Goal: Task Accomplishment & Management: Manage account settings

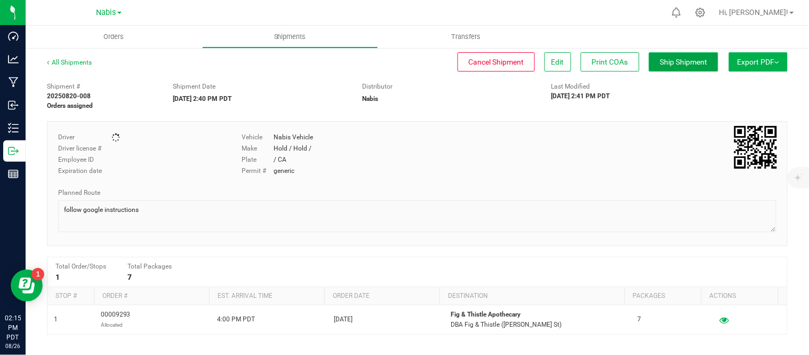
click at [662, 60] on span "Ship Shipment" at bounding box center [683, 62] width 47 height 9
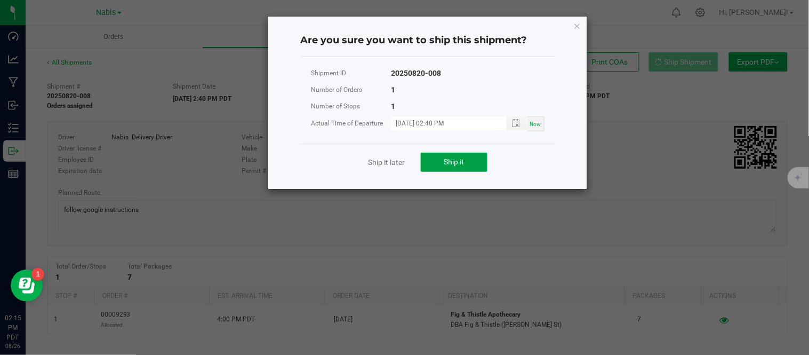
click at [456, 155] on button "Ship it" at bounding box center [454, 161] width 67 height 19
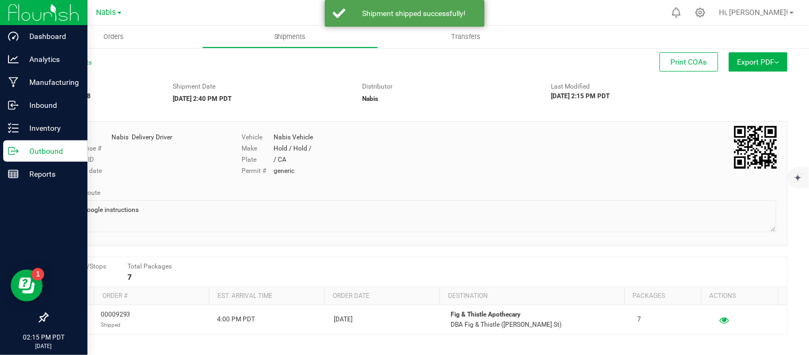
click at [35, 152] on p "Outbound" at bounding box center [51, 150] width 64 height 13
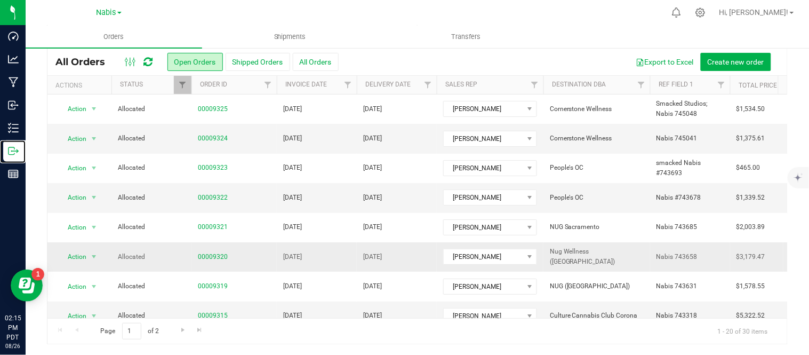
scroll to position [376, 0]
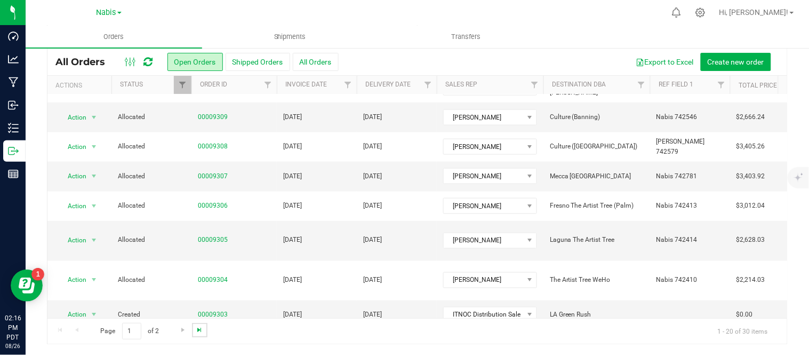
click at [200, 328] on span "Go to the last page" at bounding box center [199, 329] width 9 height 9
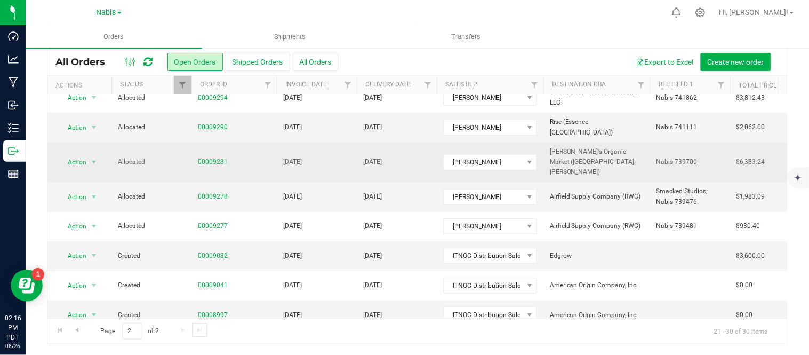
scroll to position [0, 0]
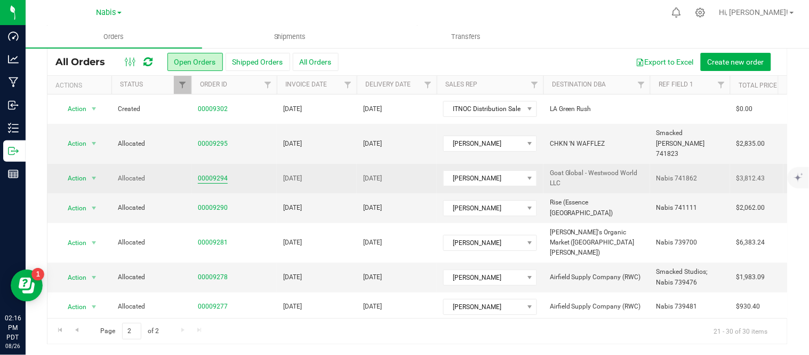
click at [212, 173] on link "00009294" at bounding box center [213, 178] width 30 height 10
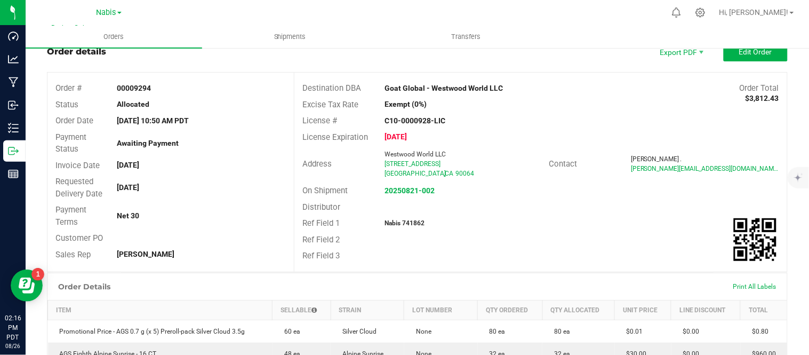
click at [407, 219] on strong "Nabis 741862" at bounding box center [404, 222] width 40 height 7
copy strong "741862"
click at [423, 188] on strong "20250821-002" at bounding box center [409, 190] width 50 height 9
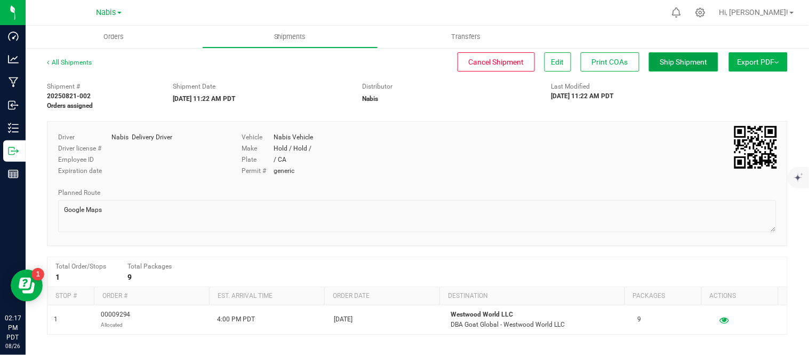
click at [683, 63] on span "Ship Shipment" at bounding box center [683, 62] width 47 height 9
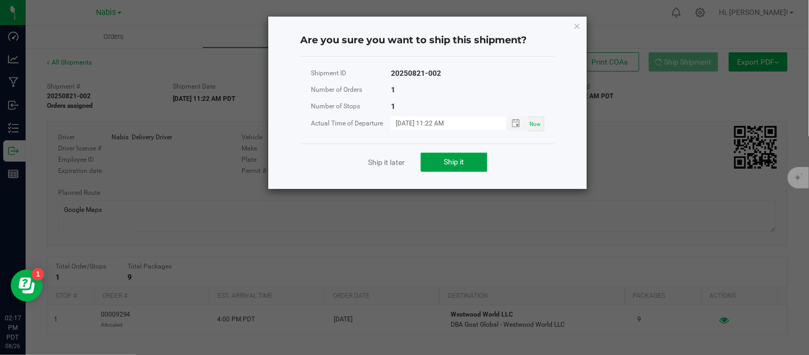
click at [450, 168] on button "Ship it" at bounding box center [454, 161] width 67 height 19
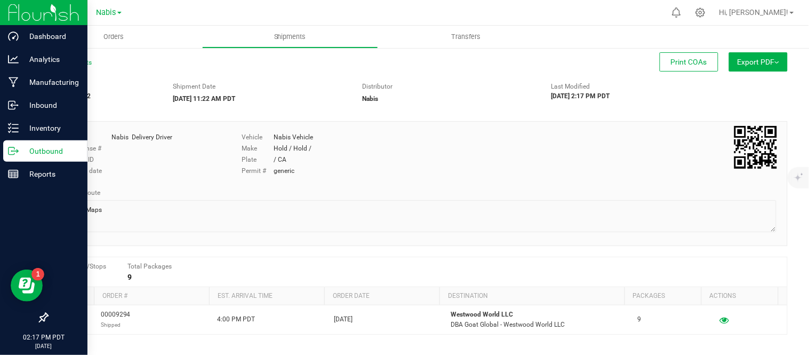
click at [23, 146] on p "Outbound" at bounding box center [51, 150] width 64 height 13
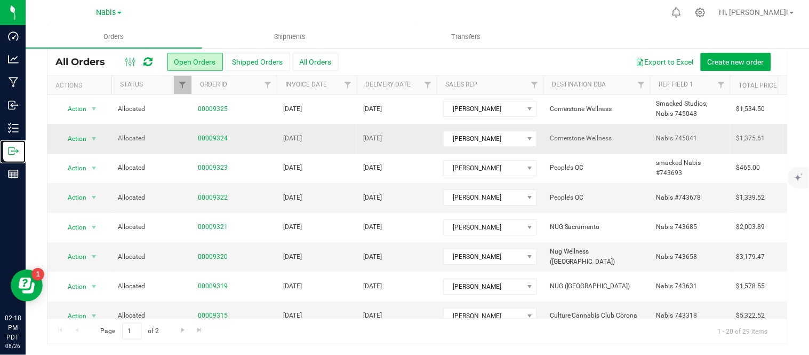
scroll to position [376, 0]
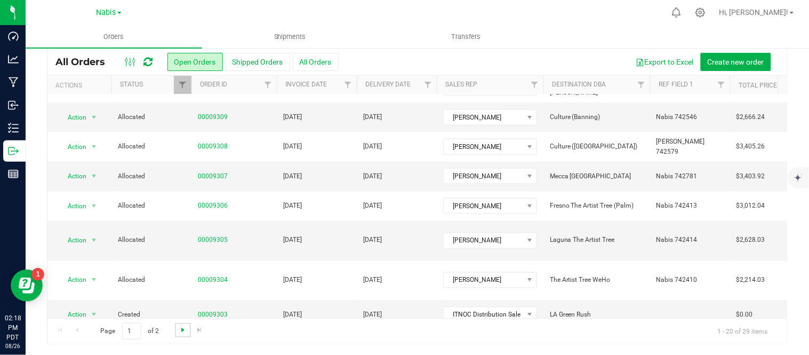
click at [182, 331] on span "Go to the next page" at bounding box center [183, 329] width 9 height 9
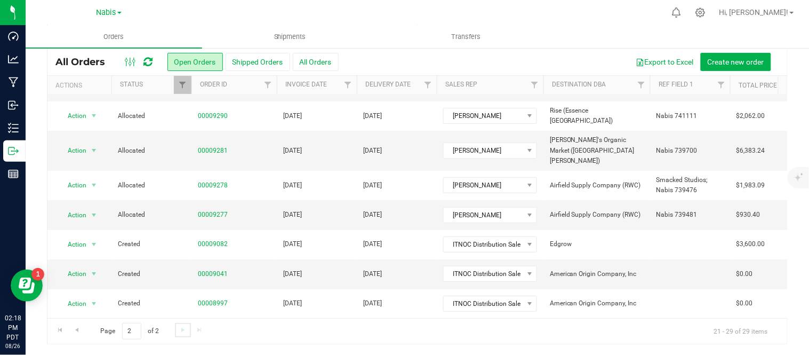
scroll to position [0, 0]
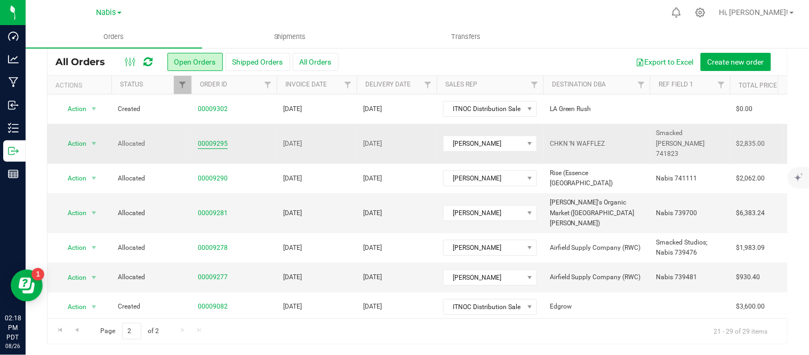
click at [216, 139] on link "00009295" at bounding box center [213, 144] width 30 height 10
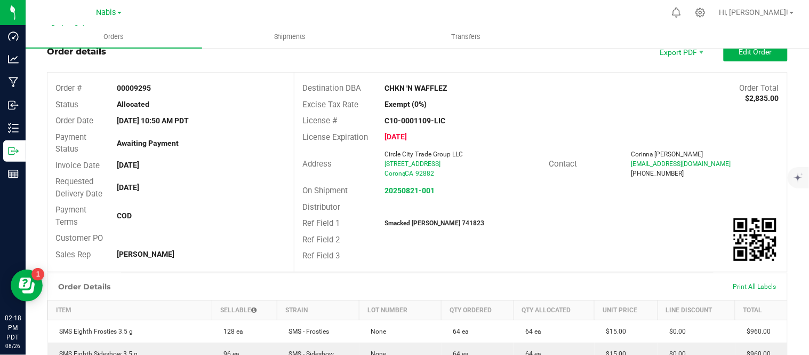
click at [439, 220] on strong "Smacked Nabis 741823" at bounding box center [434, 222] width 100 height 7
copy strong "741823"
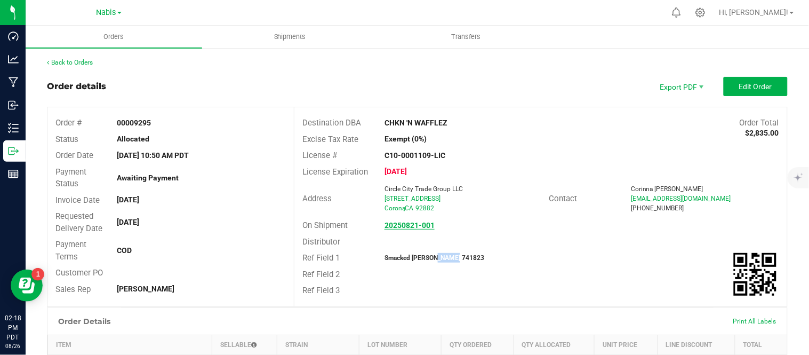
click at [391, 224] on strong "20250821-001" at bounding box center [409, 225] width 50 height 9
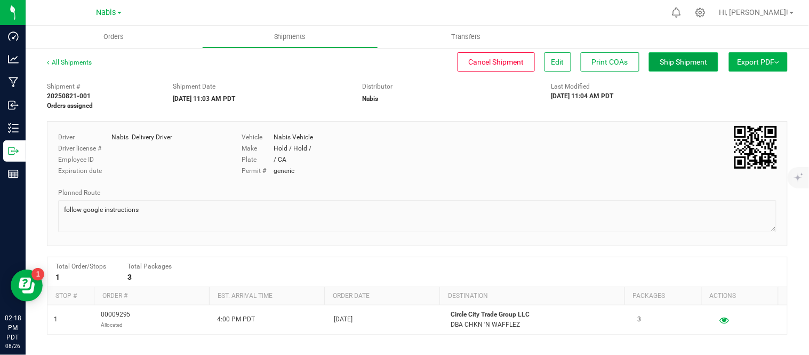
click at [660, 59] on span "Ship Shipment" at bounding box center [683, 62] width 47 height 9
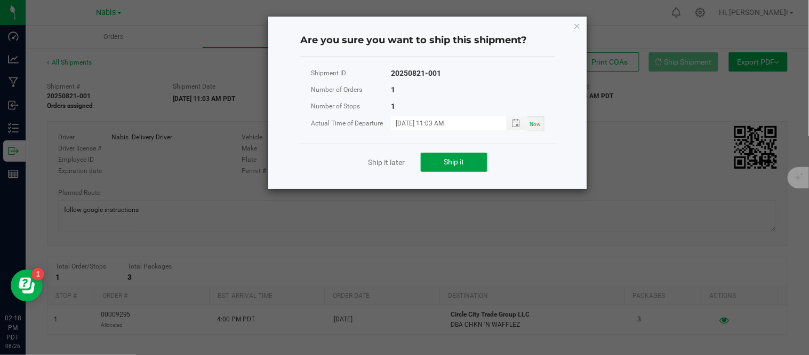
click at [429, 155] on button "Ship it" at bounding box center [454, 161] width 67 height 19
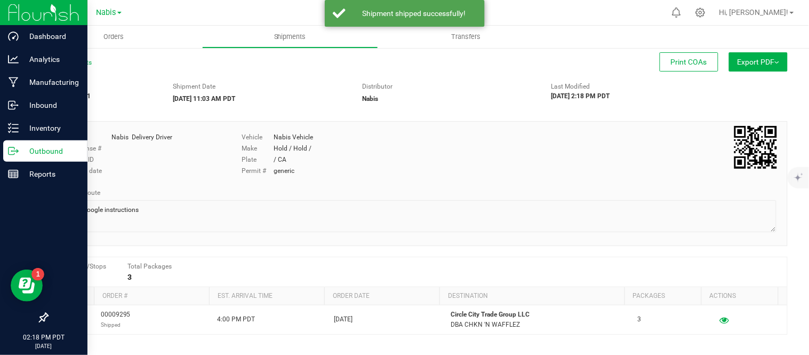
click at [17, 154] on icon at bounding box center [13, 151] width 11 height 11
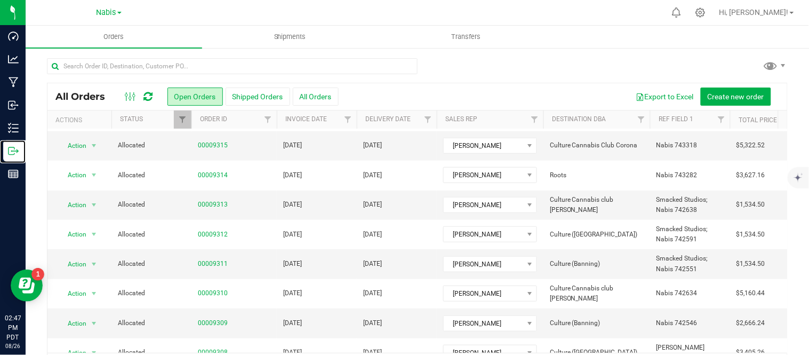
scroll to position [210, 0]
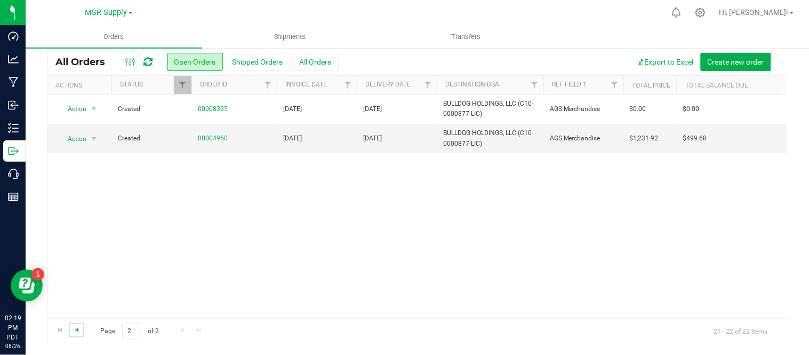
click at [76, 331] on span "Go to the previous page" at bounding box center [77, 329] width 9 height 9
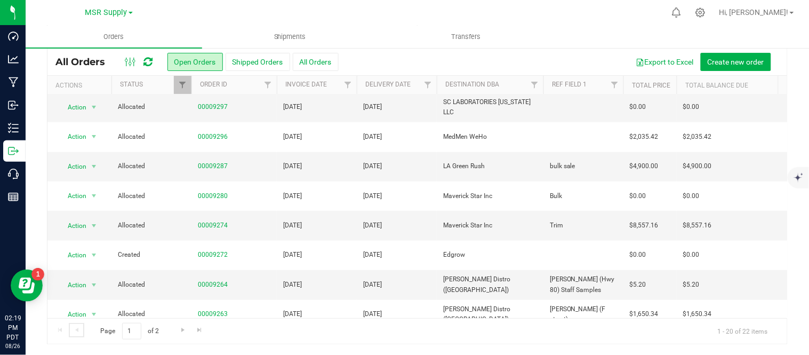
scroll to position [208, 0]
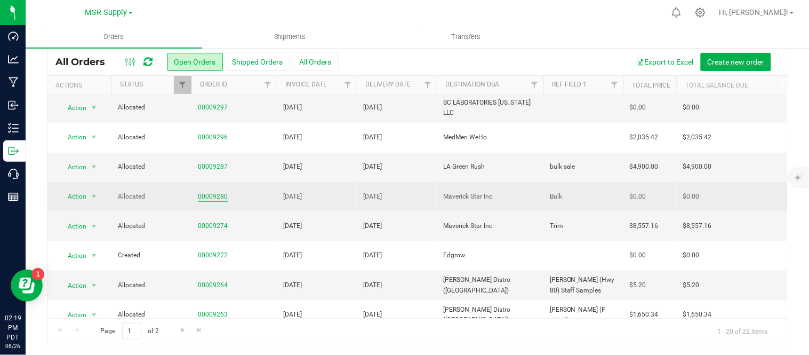
click at [210, 197] on link "00009280" at bounding box center [213, 196] width 30 height 10
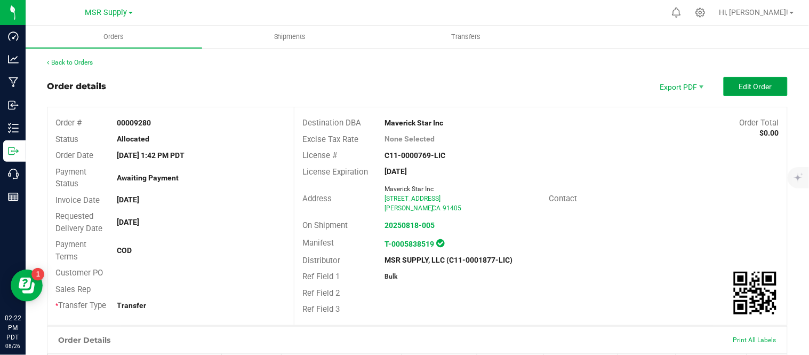
click at [743, 88] on span "Edit Order" at bounding box center [755, 86] width 33 height 9
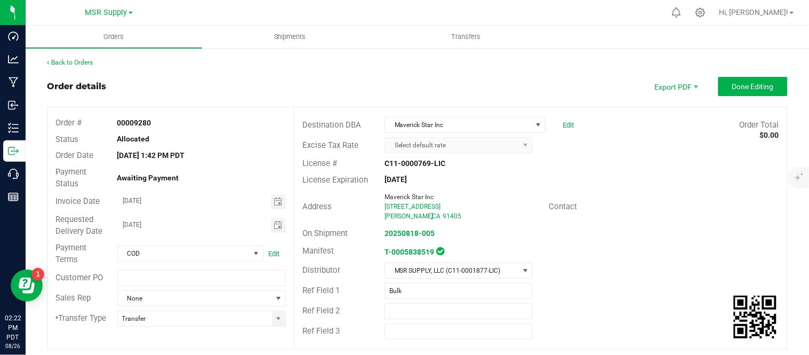
click at [615, 178] on div "License Expiration Jul 10, 2026" at bounding box center [540, 180] width 493 height 17
click at [467, 118] on span "Maverick Star Inc" at bounding box center [458, 124] width 147 height 15
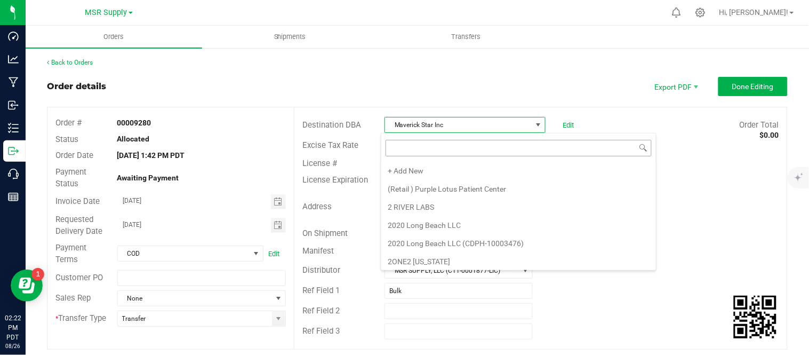
scroll to position [6585, 0]
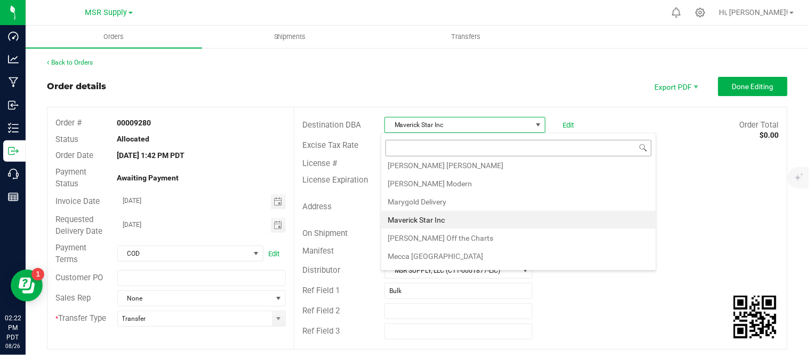
click at [451, 151] on input at bounding box center [518, 148] width 266 height 17
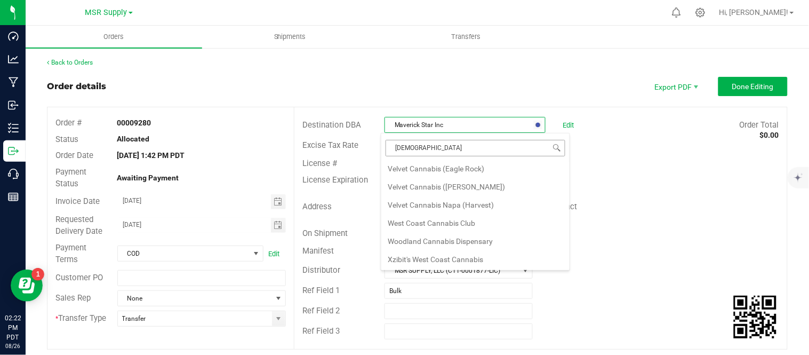
scroll to position [0, 0]
type input "nabis l"
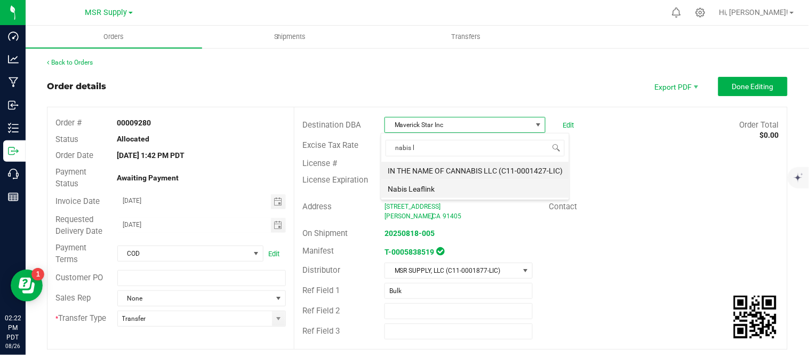
click at [431, 189] on li "Nabis Leaflink" at bounding box center [475, 189] width 188 height 18
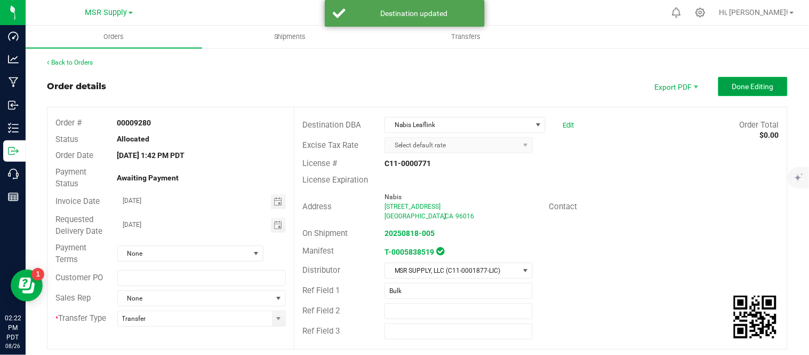
click at [761, 83] on span "Done Editing" at bounding box center [753, 86] width 42 height 9
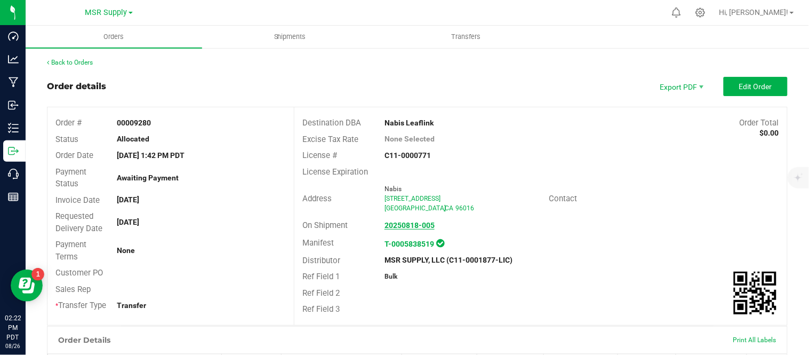
click at [407, 224] on strong "20250818-005" at bounding box center [409, 225] width 50 height 9
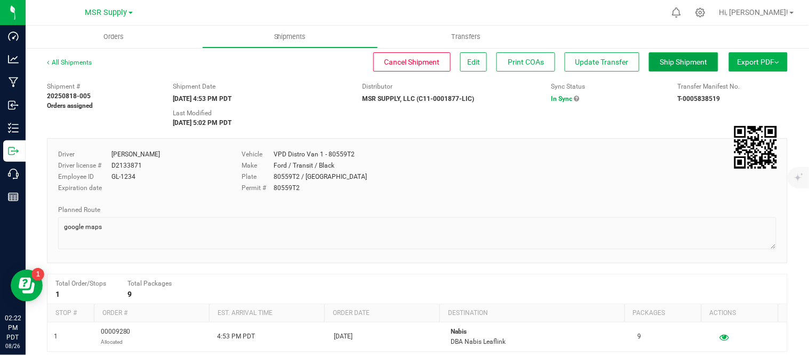
click at [679, 61] on span "Ship Shipment" at bounding box center [683, 62] width 47 height 9
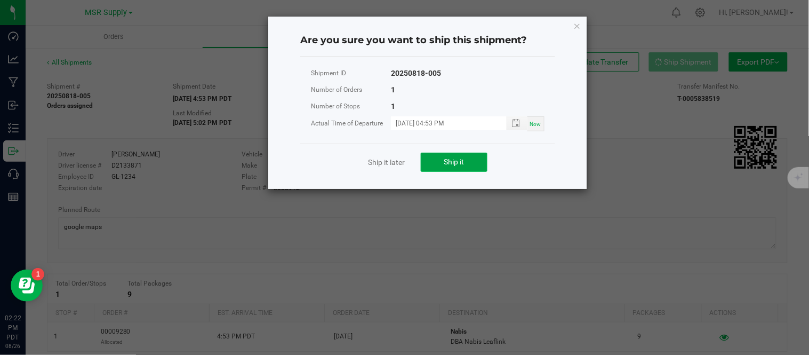
click at [457, 153] on button "Ship it" at bounding box center [454, 161] width 67 height 19
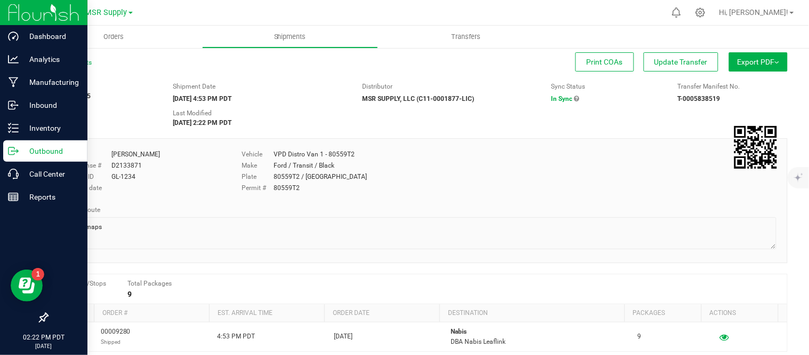
click at [20, 149] on p "Outbound" at bounding box center [51, 150] width 64 height 13
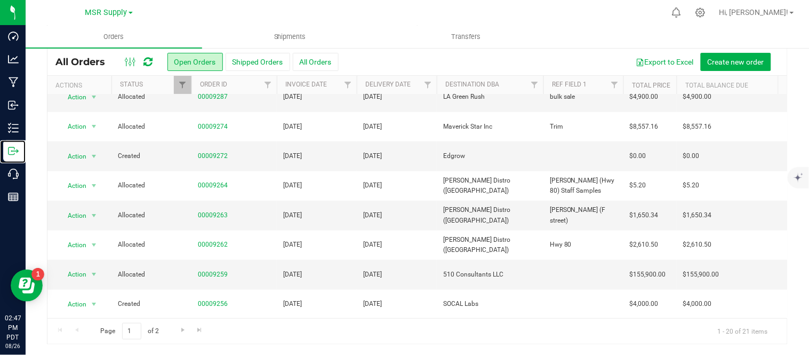
scroll to position [376, 0]
